Goal: Entertainment & Leisure: Consume media (video, audio)

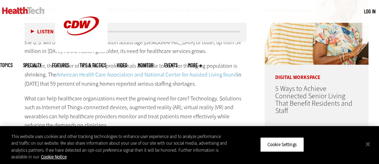
scroll to position [364, 0]
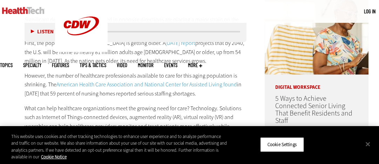
click at [32, 32] on button "Listen" at bounding box center [42, 31] width 23 height 5
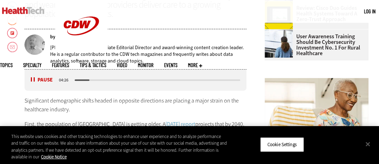
scroll to position [280, 0]
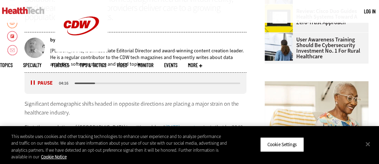
click at [76, 83] on div "media player" at bounding box center [85, 82] width 20 height 1
click at [73, 83] on div "Listen Pause 04:47" at bounding box center [136, 83] width 222 height 21
click at [73, 83] on div "04:47" at bounding box center [66, 83] width 16 height 6
click at [75, 83] on div "media player" at bounding box center [77, 82] width 4 height 1
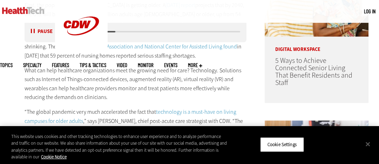
scroll to position [392, 0]
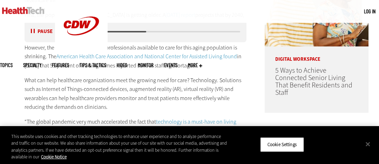
drag, startPoint x: 143, startPoint y: 32, endPoint x: 125, endPoint y: 32, distance: 18.2
click at [125, 32] on div "media player" at bounding box center [157, 32] width 167 height 4
click at [128, 32] on div "media player" at bounding box center [111, 31] width 72 height 1
click at [119, 31] on div "media player" at bounding box center [102, 31] width 54 height 1
click at [114, 31] on div "media player" at bounding box center [98, 31] width 46 height 1
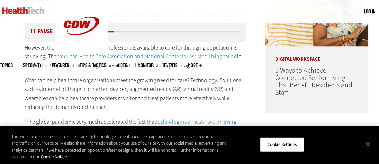
click at [108, 32] on div "media player" at bounding box center [95, 31] width 40 height 1
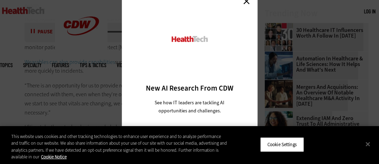
scroll to position [953, 0]
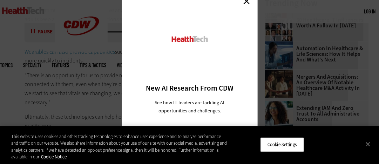
click at [247, 1] on link "Close" at bounding box center [246, 1] width 11 height 11
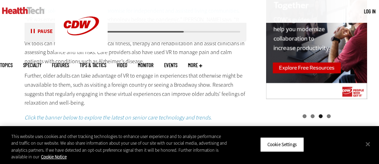
scroll to position [701, 0]
